Goal: Find specific page/section: Find specific page/section

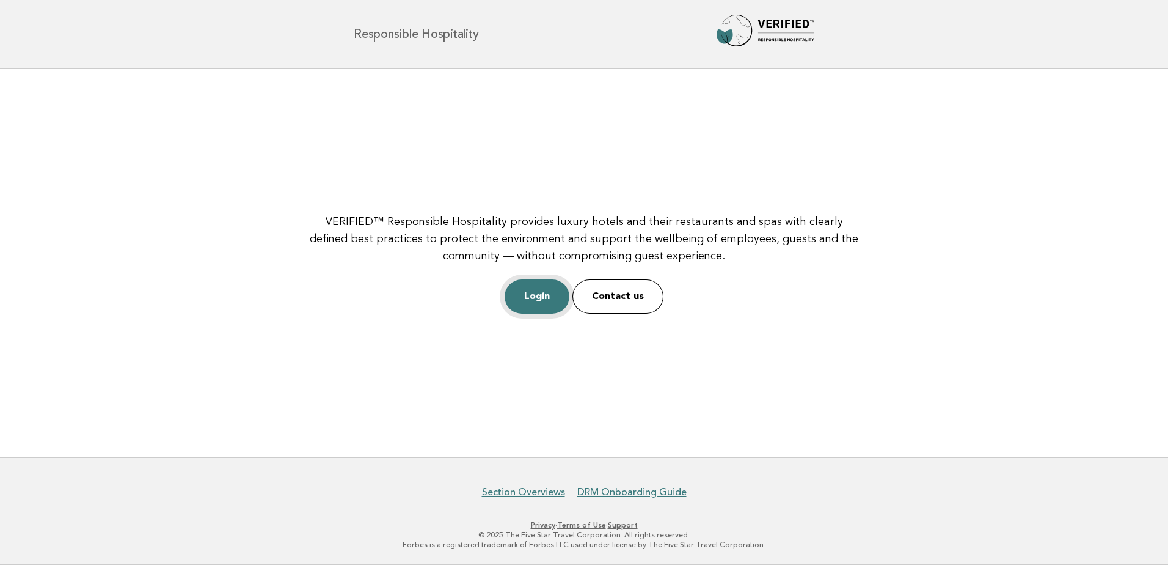
click at [551, 296] on link "Login" at bounding box center [537, 296] width 65 height 34
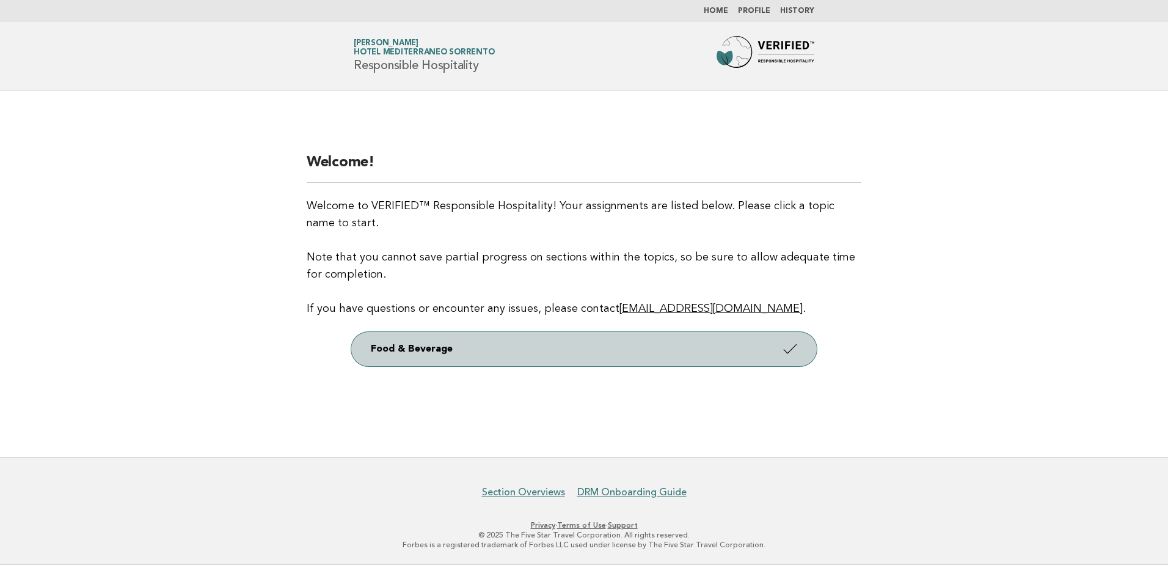
click at [538, 350] on link "Food & Beverage" at bounding box center [584, 349] width 466 height 34
